Goal: Task Accomplishment & Management: Manage account settings

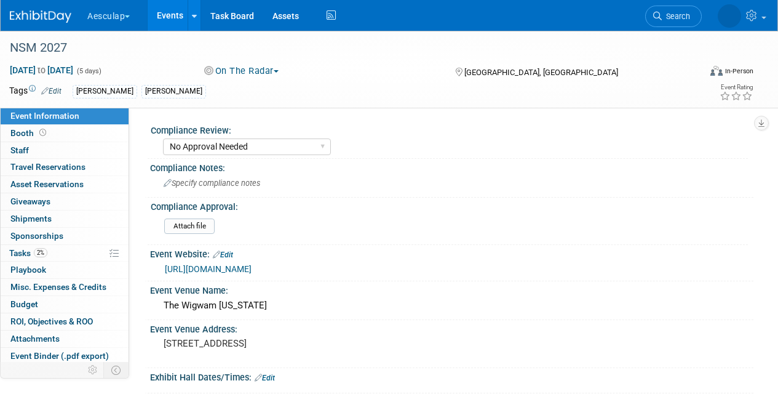
select select "No Approval Needed"
select select "Misc. Company Functions"
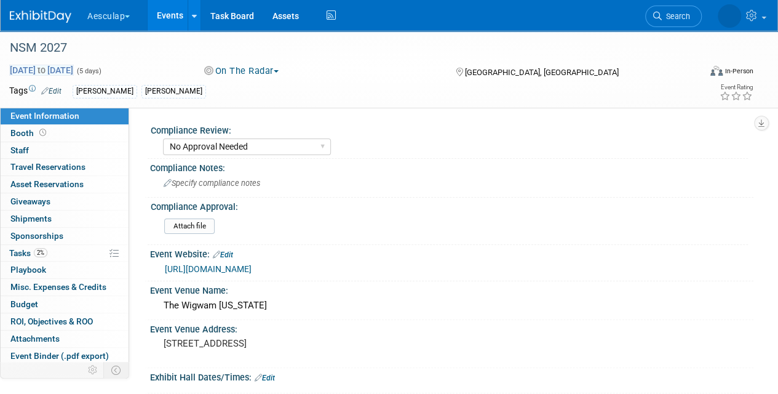
click at [74, 72] on span "Feb 22, 2027 to Feb 26, 2027" at bounding box center [41, 70] width 65 height 11
select select "1"
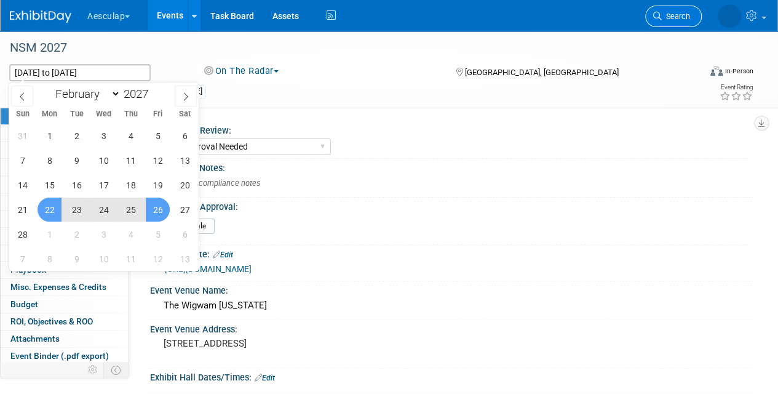
click at [680, 21] on link "Search" at bounding box center [673, 17] width 57 height 22
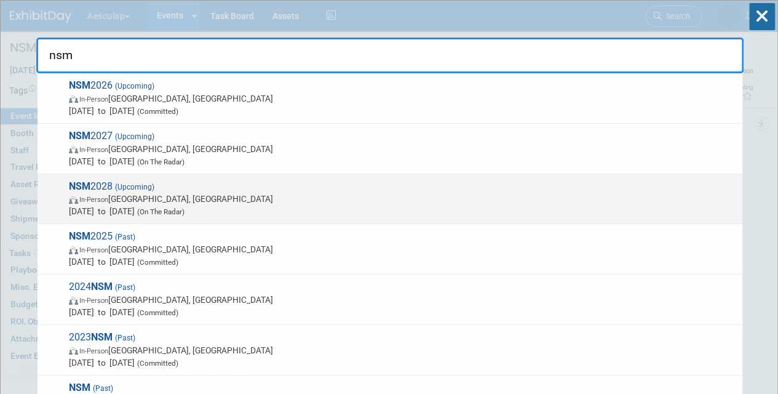
type input "nsm"
click at [97, 196] on span "In-Person" at bounding box center [93, 200] width 29 height 8
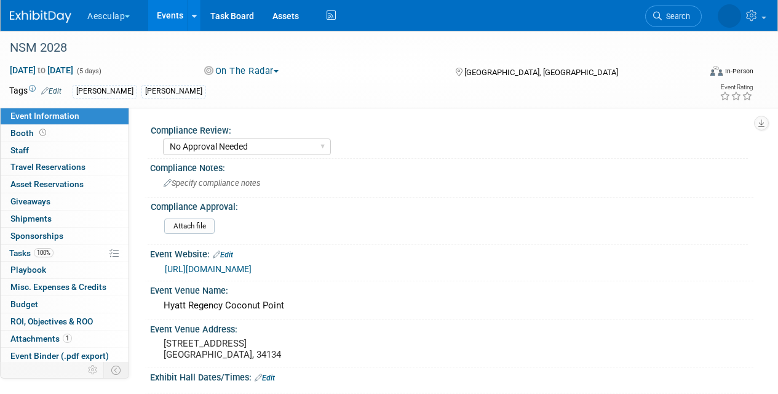
select select "No Approval Needed"
select select "Misc. Company Functions"
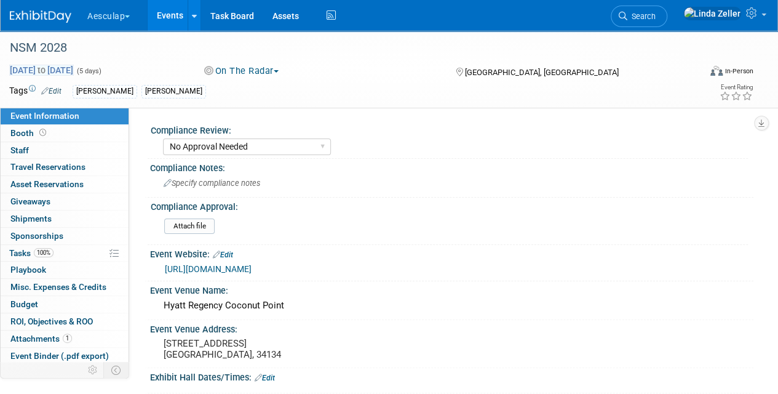
click at [74, 68] on span "[DATE] to [DATE]" at bounding box center [41, 70] width 65 height 11
select select "1"
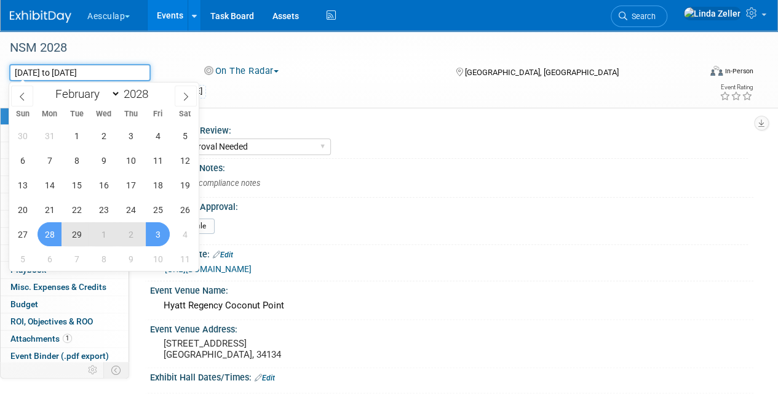
click at [95, 68] on input "[DATE] to [DATE]" at bounding box center [79, 72] width 141 height 17
click at [370, 81] on div "[DATE] to [DATE] (5 days) [DATE] to [DATE] On The Radar Committed Considering N…" at bounding box center [381, 73] width 763 height 18
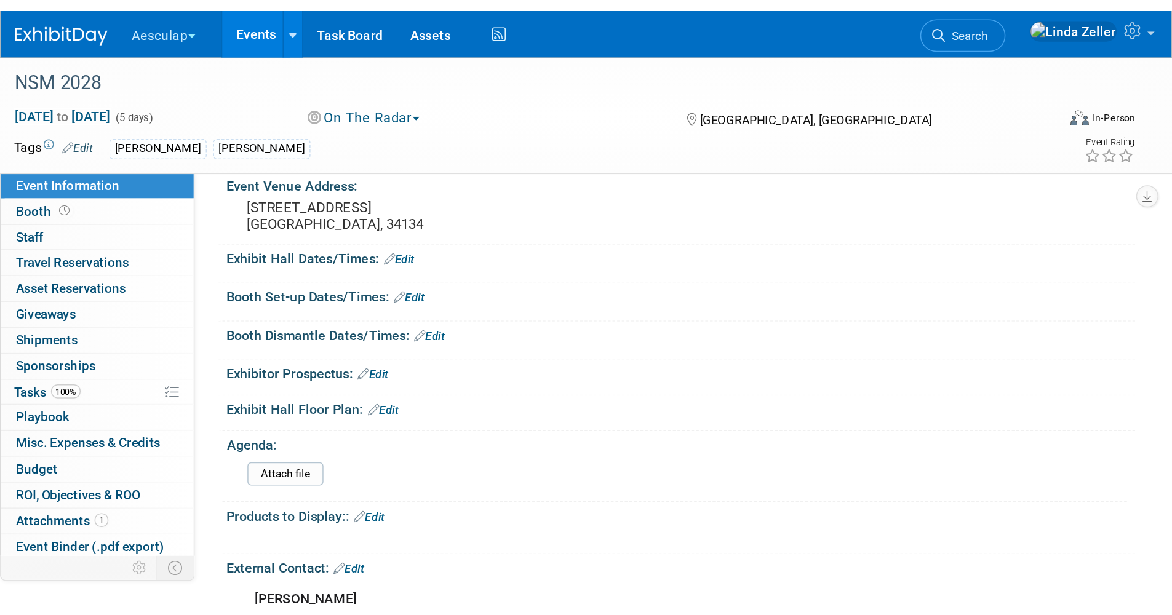
scroll to position [151, 0]
